Goal: Find specific page/section: Find specific page/section

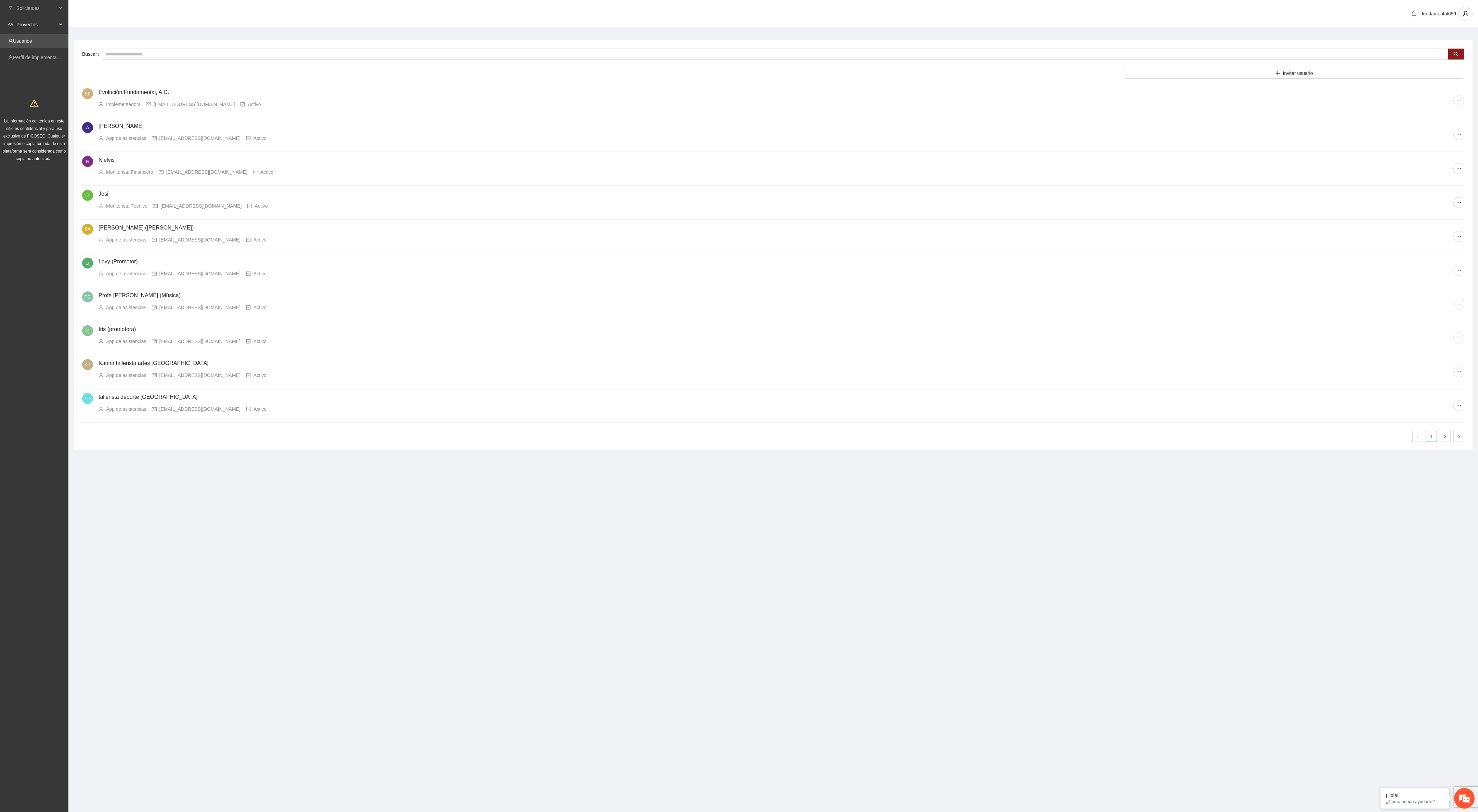
click at [29, 22] on span "Proyectos" at bounding box center [37, 24] width 40 height 14
click at [32, 39] on link "Activos" at bounding box center [24, 41] width 15 height 5
